Goal: Task Accomplishment & Management: Complete application form

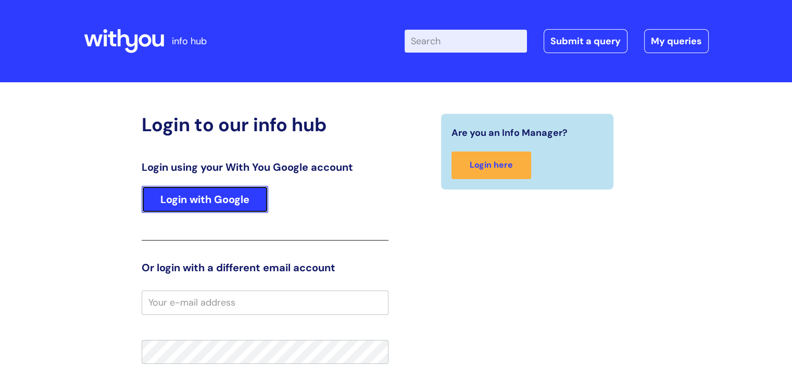
click at [243, 197] on link "Login with Google" at bounding box center [205, 199] width 127 height 27
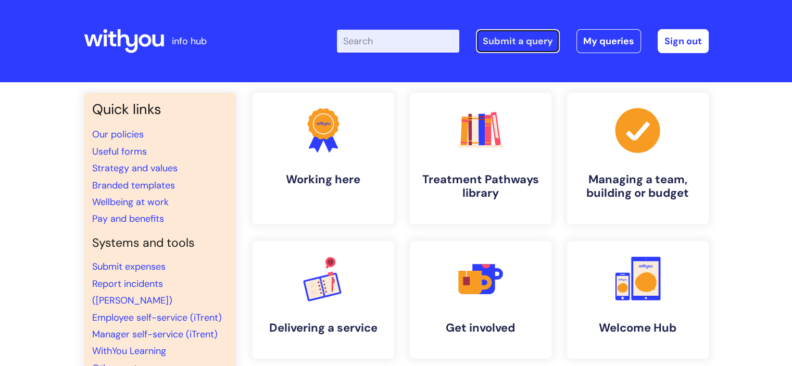
click at [506, 35] on link "Submit a query" at bounding box center [518, 41] width 84 height 24
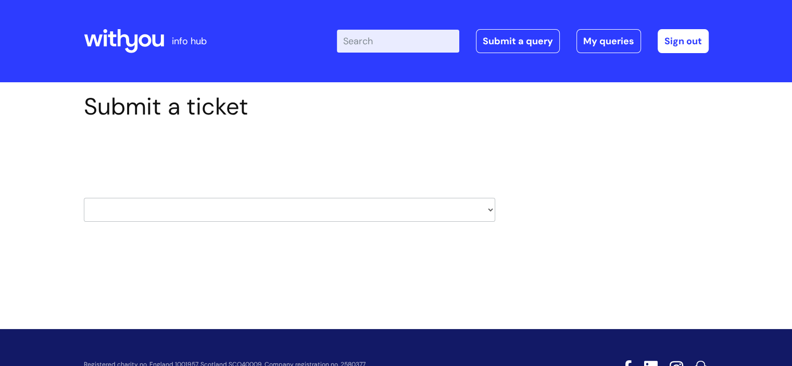
click at [273, 215] on select "HR / People IT and Support Clinical Drug Alerts Finance Accounts Data Support T…" at bounding box center [289, 210] width 411 height 24
select select "it_and_support"
click at [84, 198] on select "HR / People IT and Support Clinical Drug Alerts Finance Accounts Data Support T…" at bounding box center [289, 210] width 411 height 24
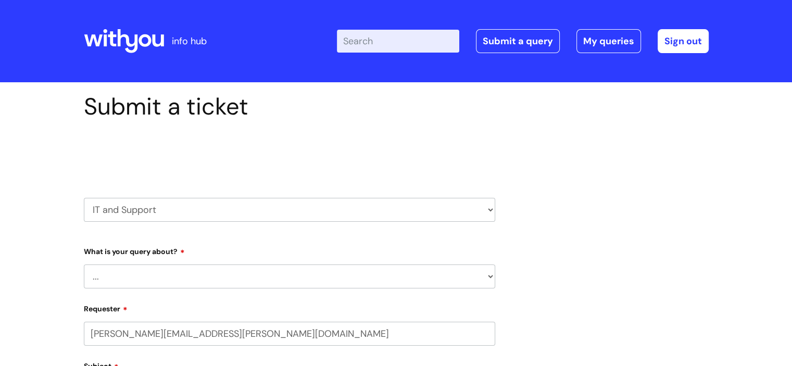
select select "80004286533"
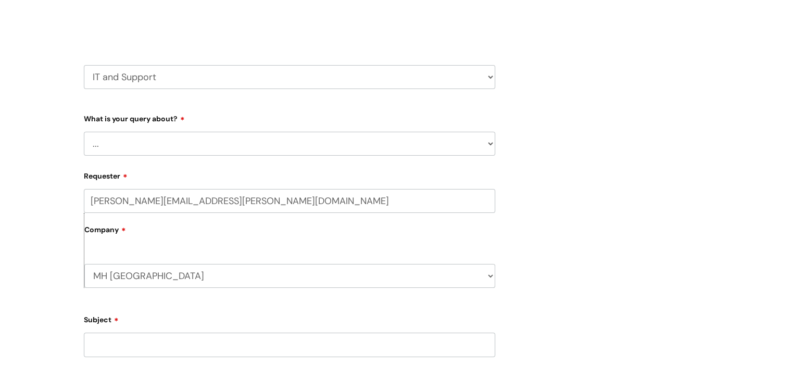
scroll to position [148, 0]
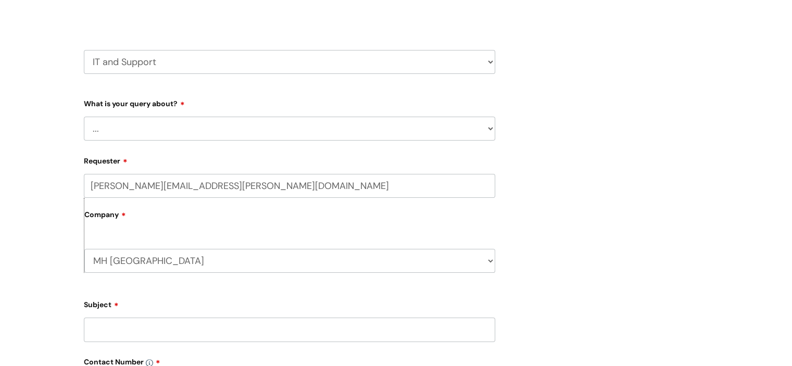
click at [115, 119] on select "... Mobile Phone Reset & MFA Accounts, Starters and Leavers IT Hardware issue I…" at bounding box center [289, 129] width 411 height 24
select select "System/software"
click at [84, 117] on select "... Mobile Phone Reset & MFA Accounts, Starters and Leavers IT Hardware issue I…" at bounding box center [289, 129] width 411 height 24
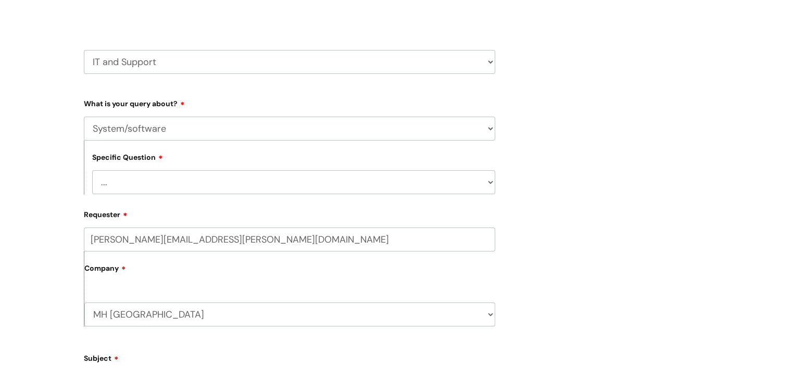
click at [166, 186] on select "... Halo PCMIS Iaptus NHS Email CJSM Email Mitel Another System Google (Workspa…" at bounding box center [293, 182] width 403 height 24
select select "Google (Workspace)"
click at [92, 170] on select "... Halo PCMIS Iaptus NHS Email CJSM Email Mitel Another System Google (Workspa…" at bounding box center [293, 182] width 403 height 24
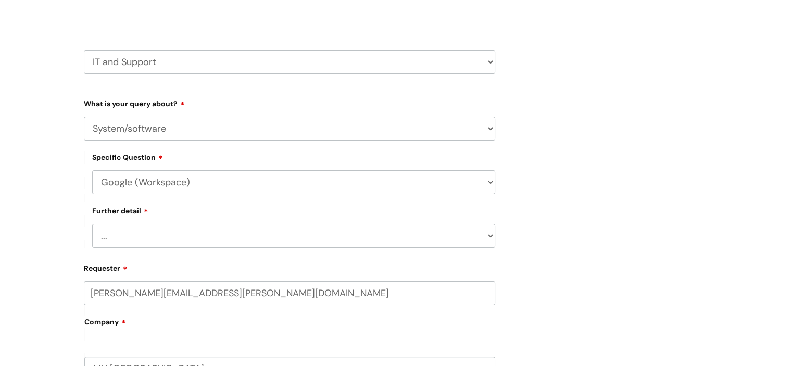
click at [159, 234] on select "... I’d like to add/remove user(s) to a shared email inbox I’d like to add/remo…" at bounding box center [293, 236] width 403 height 24
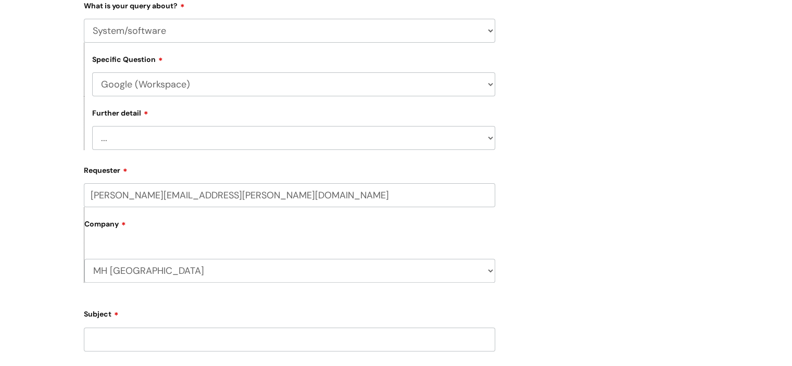
scroll to position [248, 0]
click at [116, 133] on select "... I’d like to add/remove user(s) to a shared email inbox I’d like to add/remo…" at bounding box center [293, 136] width 403 height 24
select select "I need some help with Google Docs, Sheets, Meet, Forms or Gmail"
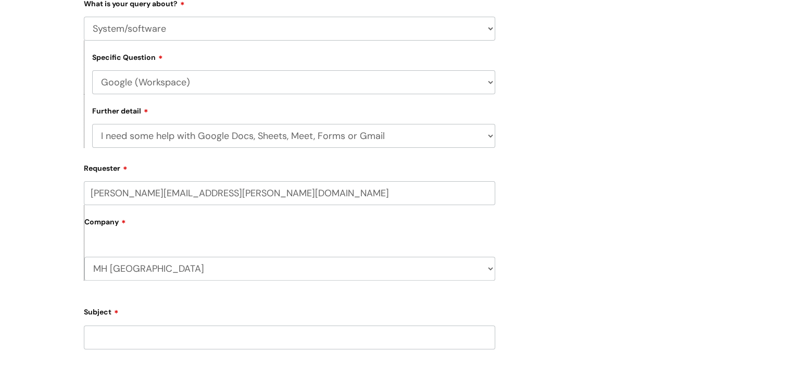
click at [92, 124] on select "... I’d like to add/remove user(s) to a shared email inbox I’d like to add/remo…" at bounding box center [293, 136] width 403 height 24
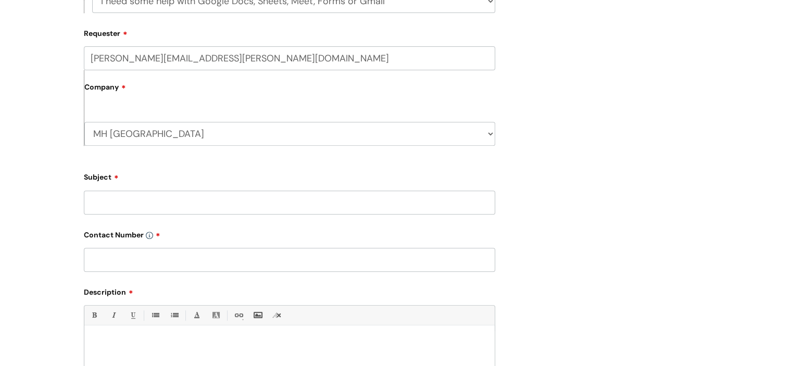
scroll to position [383, 0]
click at [140, 203] on input "Subject" at bounding box center [289, 202] width 411 height 24
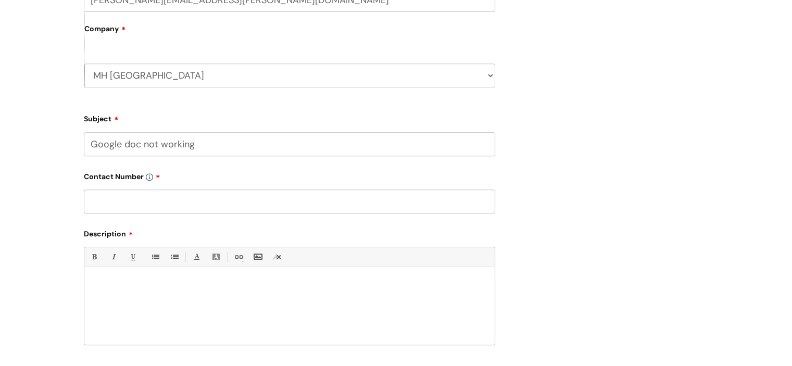
scroll to position [442, 0]
type input "Google doc not working"
click at [156, 200] on input "text" at bounding box center [289, 201] width 411 height 24
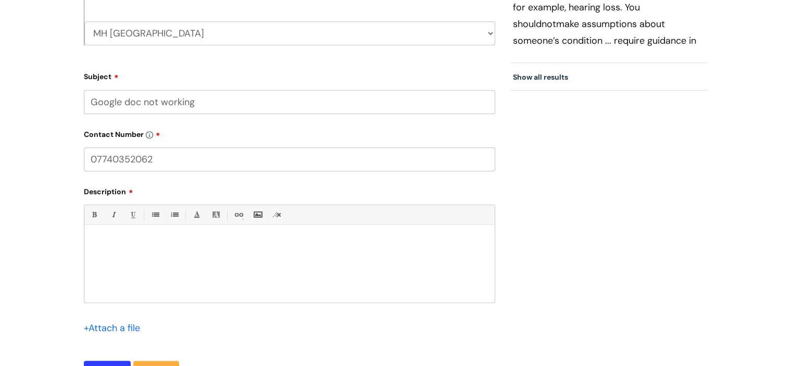
scroll to position [511, 0]
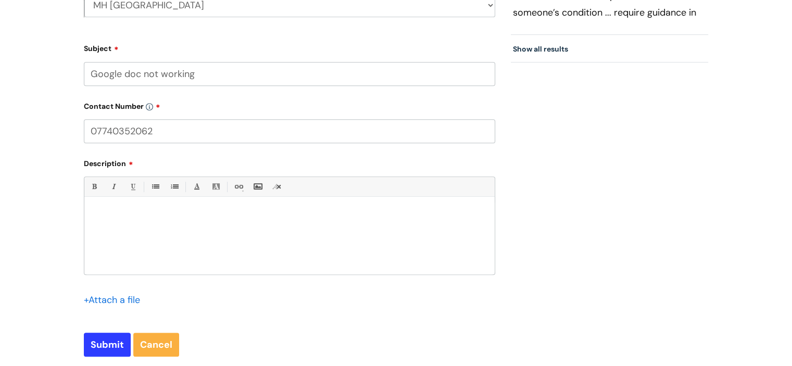
type input "07740352062"
click at [119, 211] on p at bounding box center [289, 214] width 395 height 9
click at [124, 77] on input "Google doc not working" at bounding box center [289, 74] width 411 height 24
type input "Google drive not working"
click at [204, 215] on p "Documents in my Google Drive" at bounding box center [289, 214] width 395 height 9
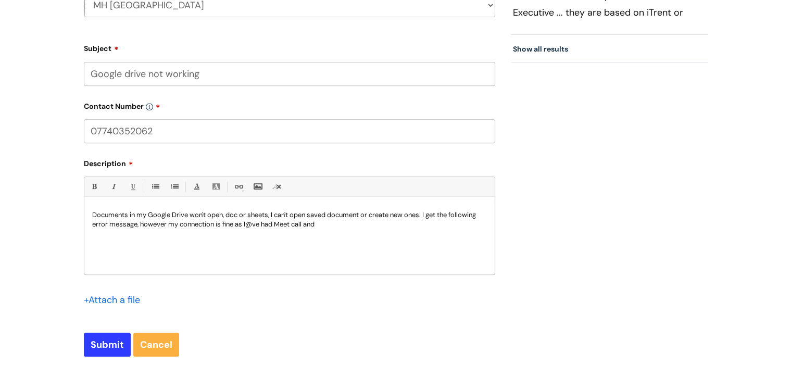
click at [255, 225] on p "Documents in my Google Drive won't open, doc or sheets, I can't open saved docu…" at bounding box center [289, 219] width 395 height 19
click at [300, 226] on p "Documents in my Google Drive won't open, doc or sheets, I can't open saved docu…" at bounding box center [289, 219] width 395 height 19
click at [322, 226] on p "Documents in my Google Drive won't open, doc or sheets, I can't open saved docu…" at bounding box center [289, 219] width 395 height 19
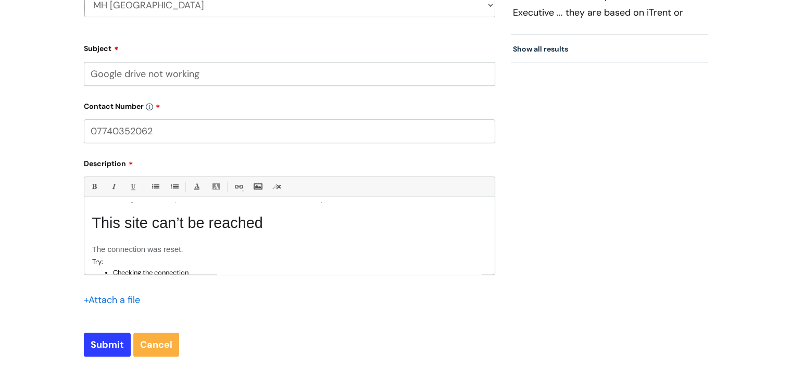
scroll to position [0, 0]
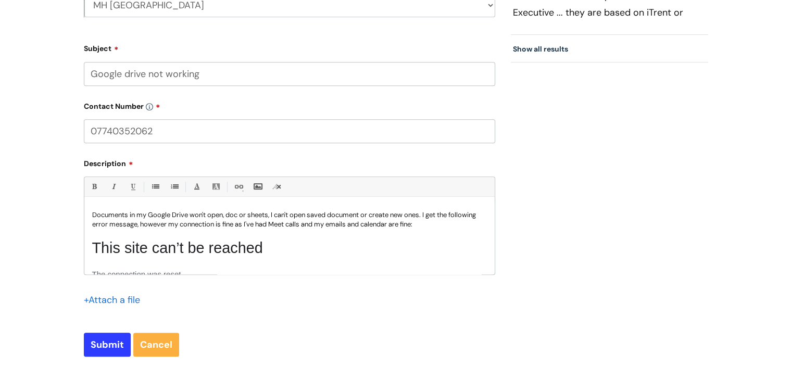
click at [239, 216] on p "Documents in my Google Drive won't open, doc or sheets, I can't open saved docu…" at bounding box center [289, 219] width 395 height 19
click at [367, 216] on p "Documents in my Google Drive won't open, docs or sheets, I can't open saved doc…" at bounding box center [289, 219] width 395 height 19
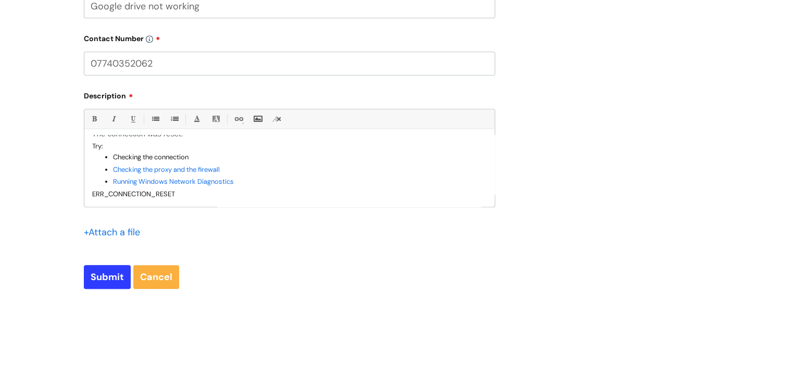
scroll to position [585, 0]
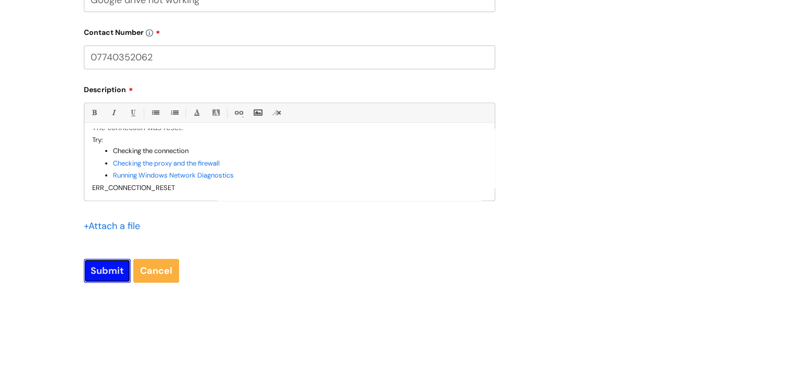
click at [105, 270] on input "Submit" at bounding box center [107, 271] width 47 height 24
type input "Please Wait..."
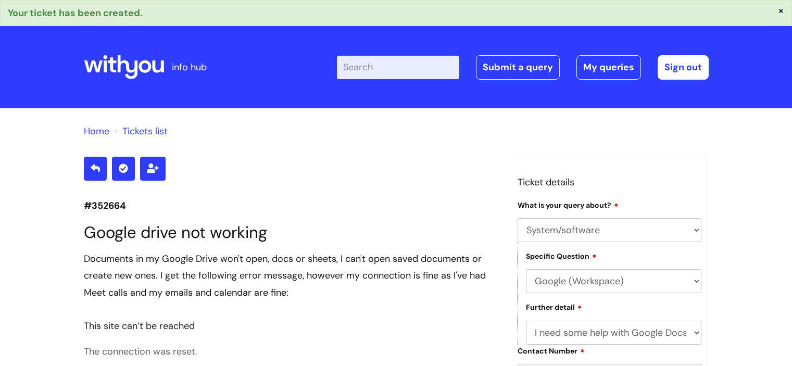
select select "System/software"
select select "Google (Workspace)"
select select "I need some help with Google Docs, Sheets, Meet, Forms or Gmail"
